Goal: Navigation & Orientation: Find specific page/section

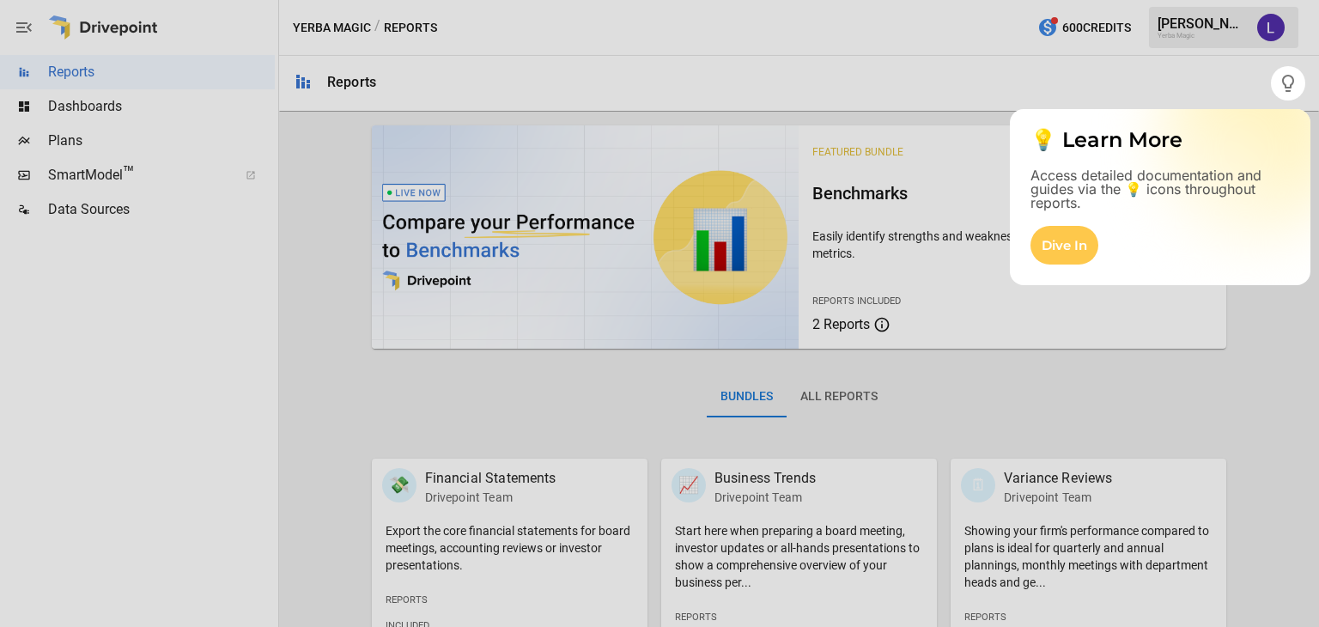
click at [1138, 330] on div at bounding box center [659, 363] width 1319 height 526
click at [1182, 73] on div at bounding box center [635, 313] width 1271 height 627
click at [57, 102] on div at bounding box center [659, 363] width 1319 height 526
drag, startPoint x: 69, startPoint y: 111, endPoint x: 77, endPoint y: 108, distance: 9.0
click at [70, 111] on div at bounding box center [659, 363] width 1319 height 526
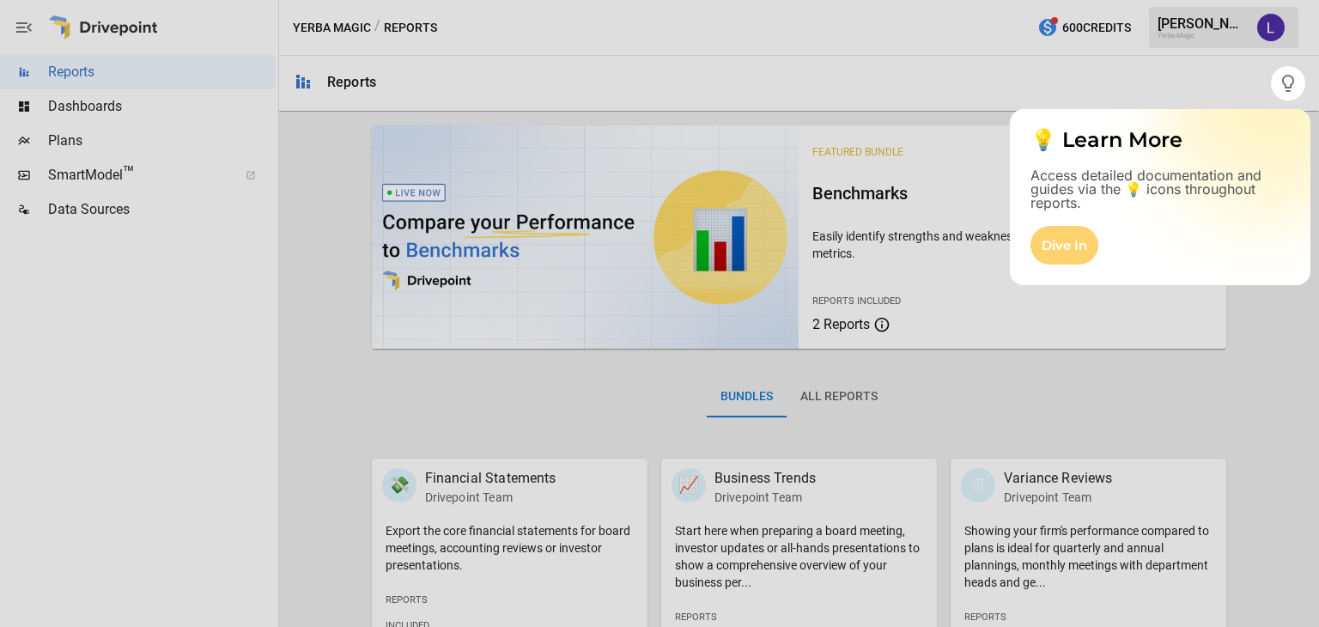
click at [1041, 241] on div "Dive In" at bounding box center [1064, 245] width 68 height 39
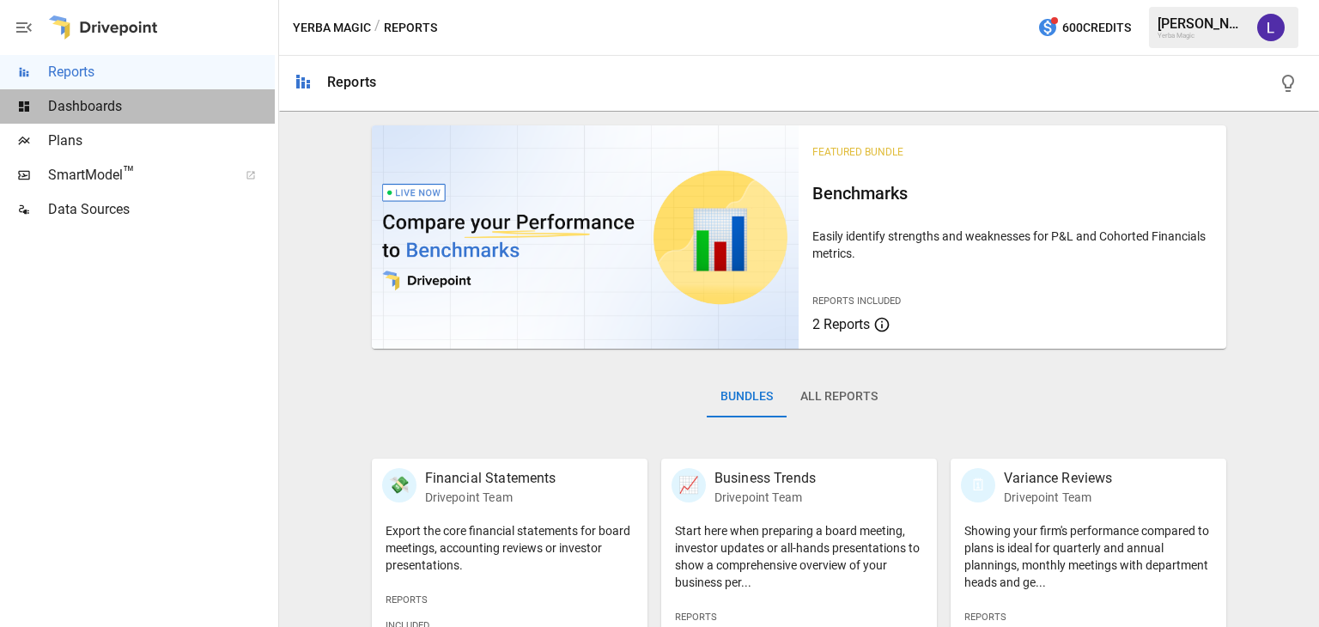
click at [108, 109] on span "Dashboards" at bounding box center [161, 106] width 227 height 21
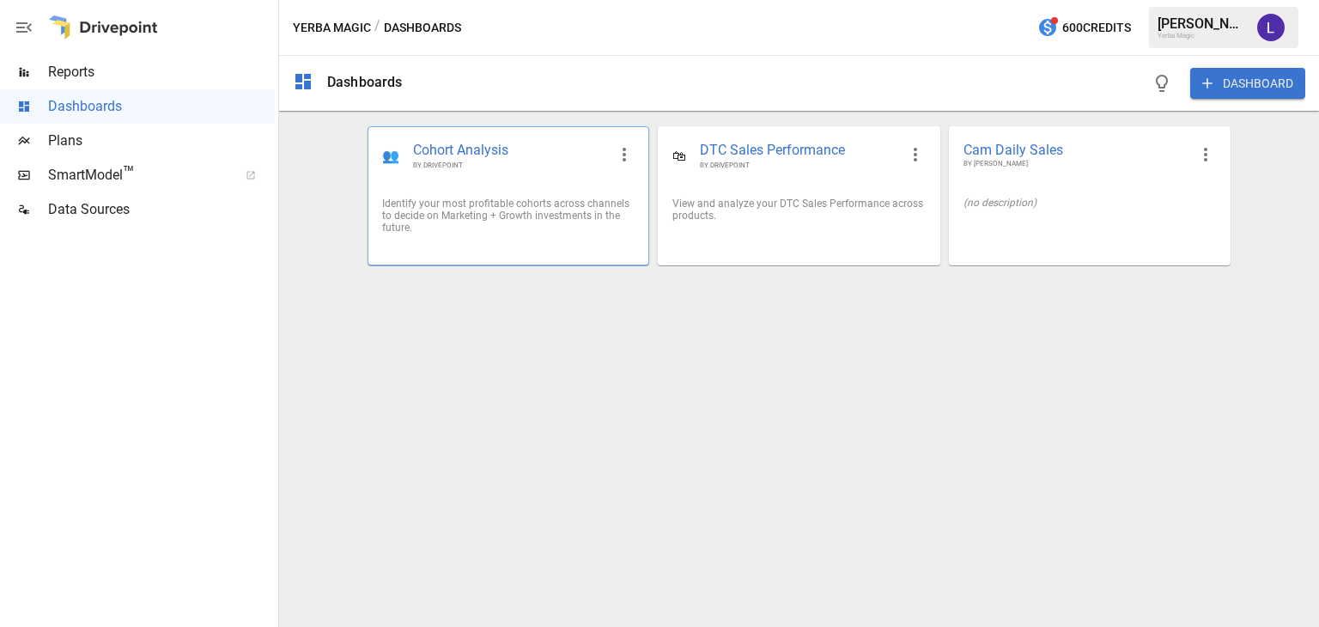
click at [461, 151] on span "Cohort Analysis" at bounding box center [510, 151] width 194 height 20
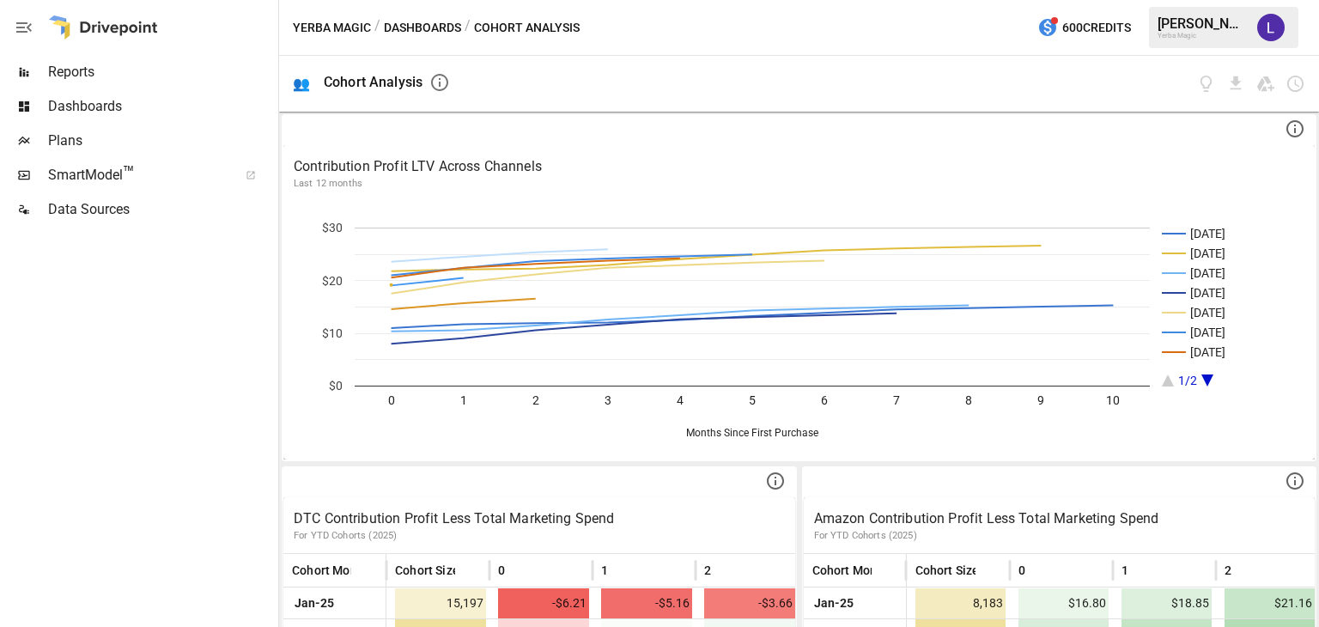
click at [88, 104] on span "Dashboards" at bounding box center [161, 106] width 227 height 21
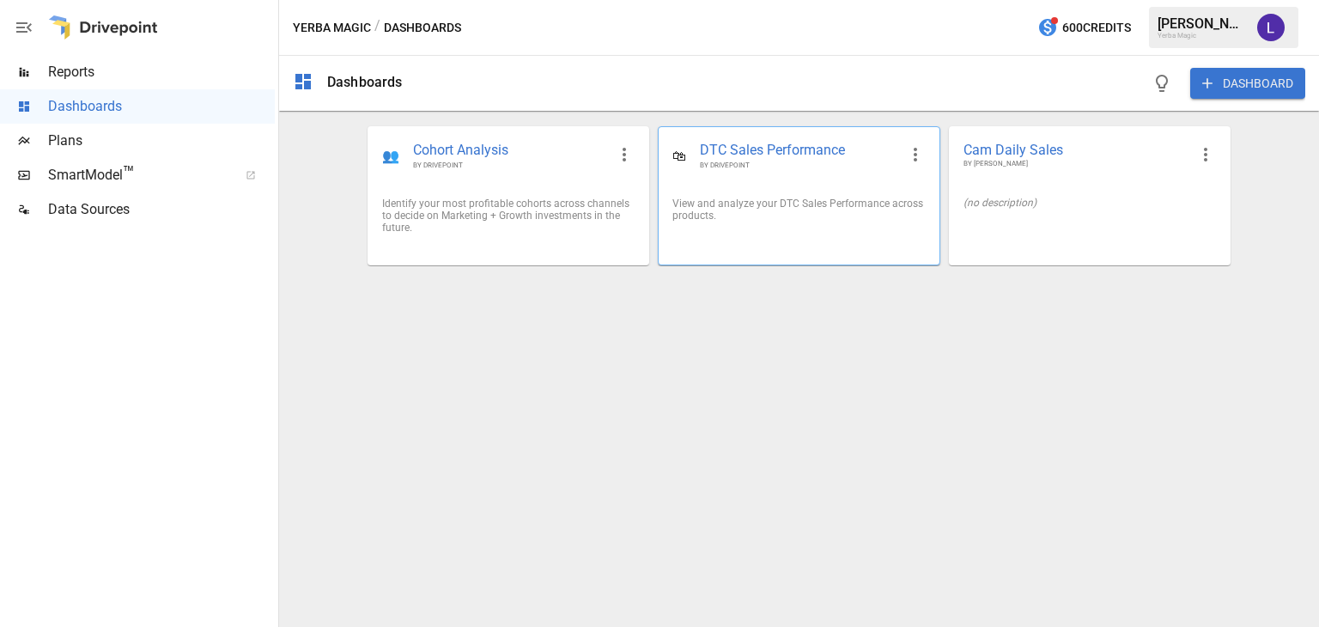
click at [806, 151] on span "DTC Sales Performance" at bounding box center [798, 151] width 197 height 20
